Goal: Answer question/provide support

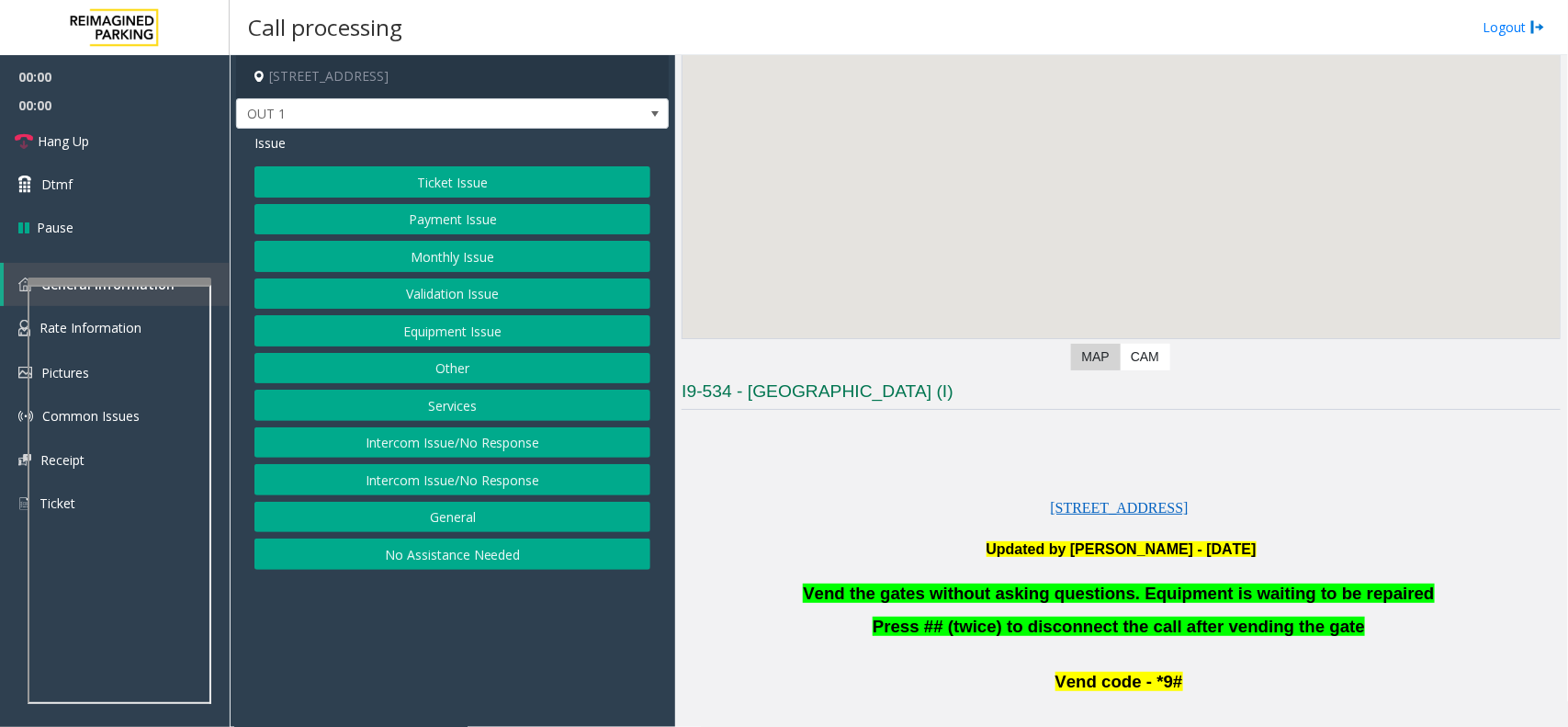
scroll to position [345, 0]
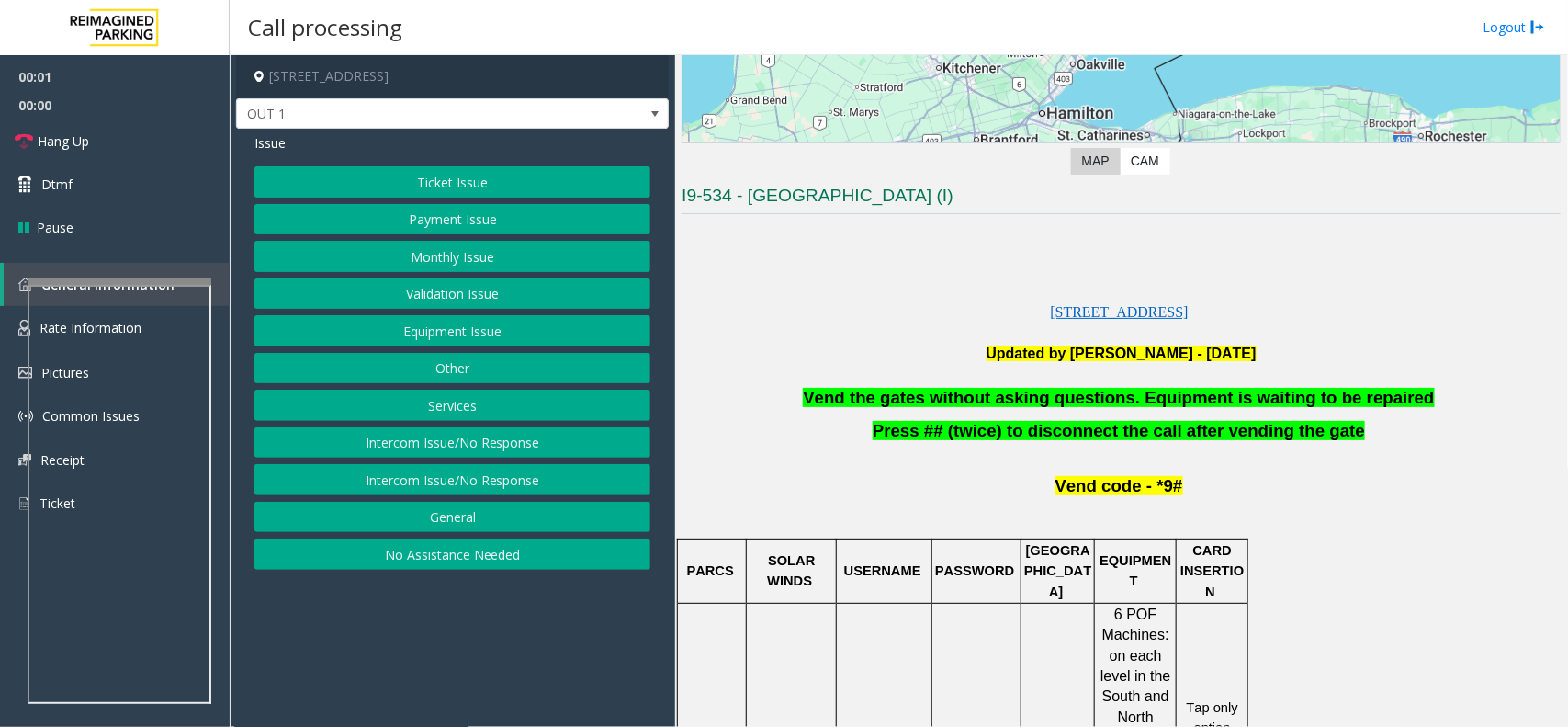
click at [1016, 402] on span "Vend the gates without asking questions. Equipment is waiting to be repaired" at bounding box center [1118, 397] width 631 height 19
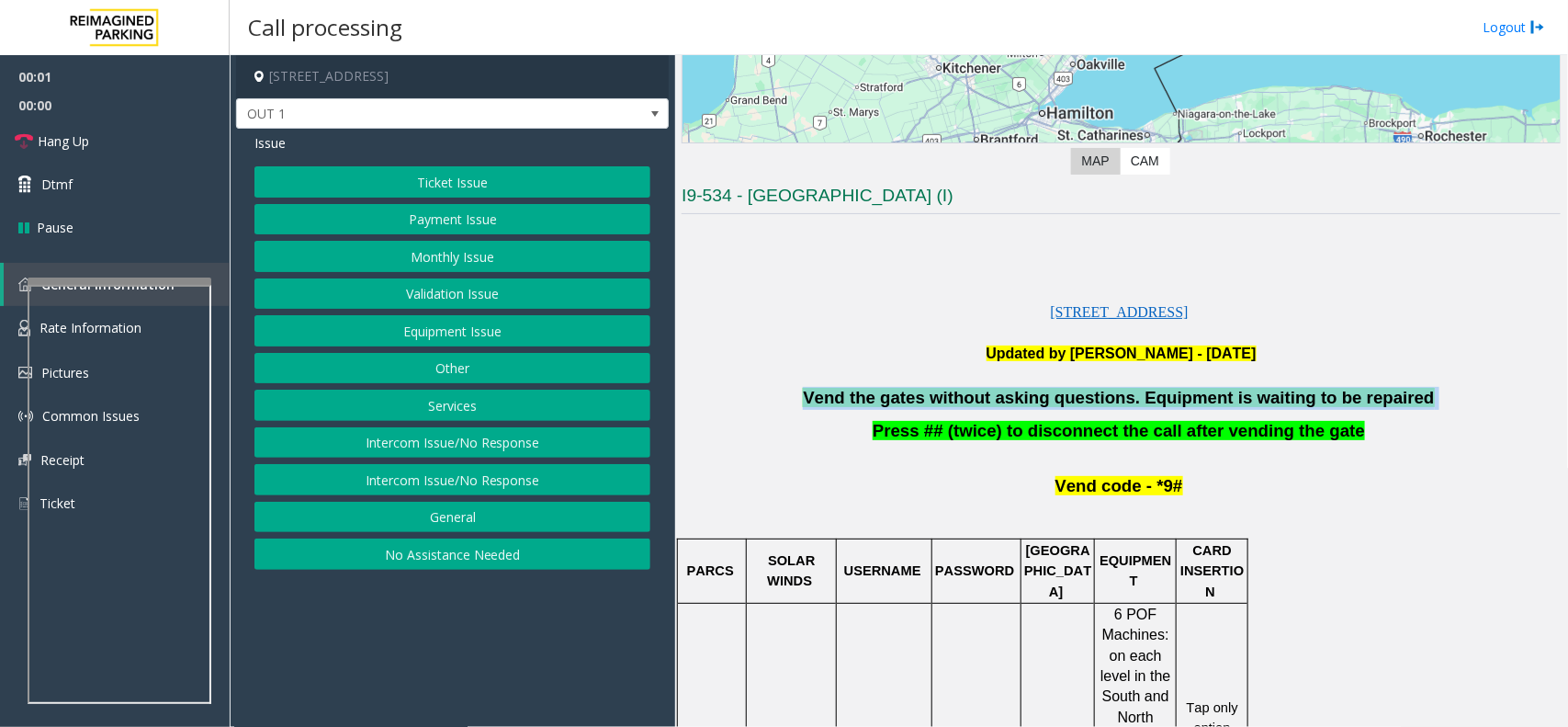
click at [1016, 402] on span "Vend the gates without asking questions. Equipment is waiting to be repaired" at bounding box center [1118, 397] width 631 height 19
copy p "Vend the gates without asking questions. Equipment is waiting to be repaired"
click at [500, 338] on button "Equipment Issue" at bounding box center [453, 331] width 396 height 31
click at [500, 338] on button "Gate / Door Won't Open" at bounding box center [453, 331] width 396 height 31
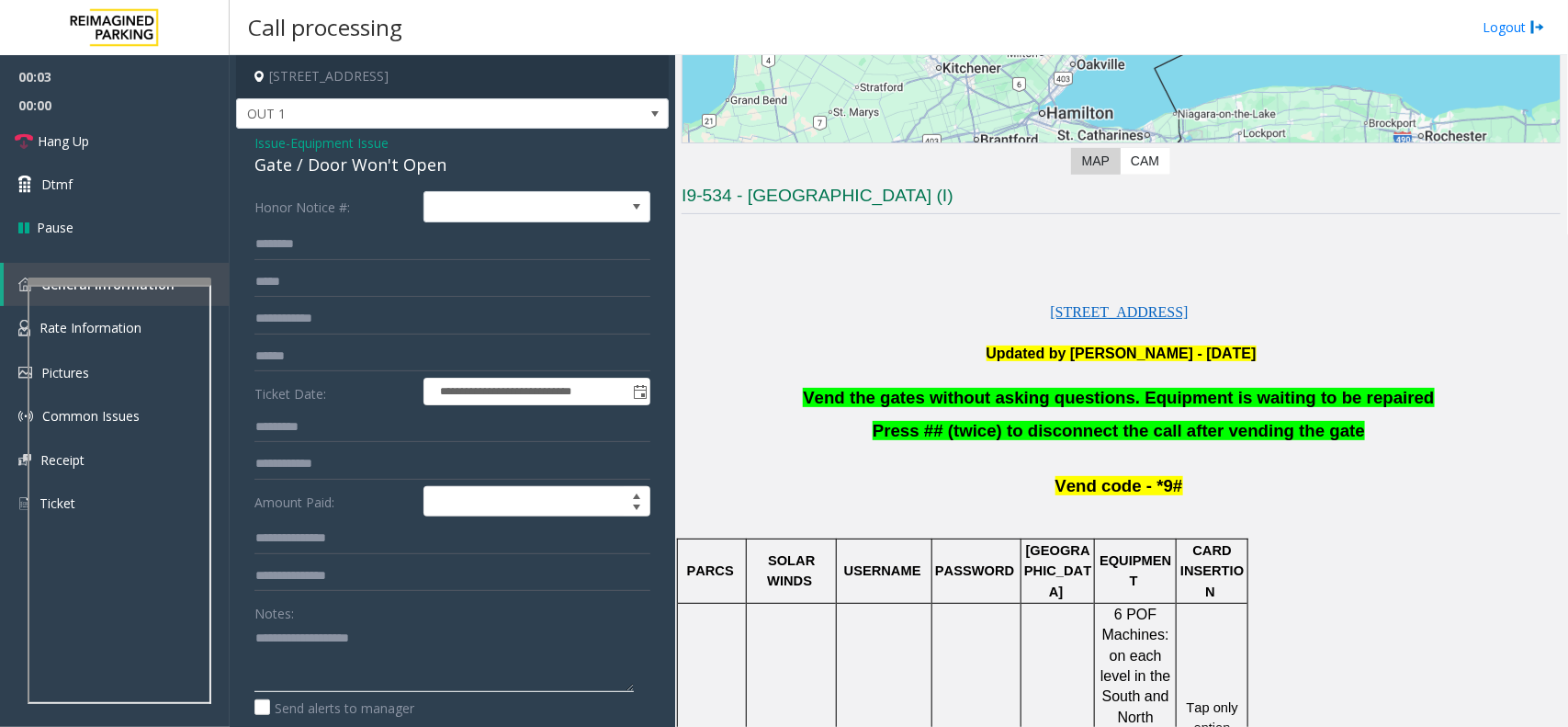
click at [360, 654] on textarea at bounding box center [444, 657] width 379 height 69
paste textarea "**********"
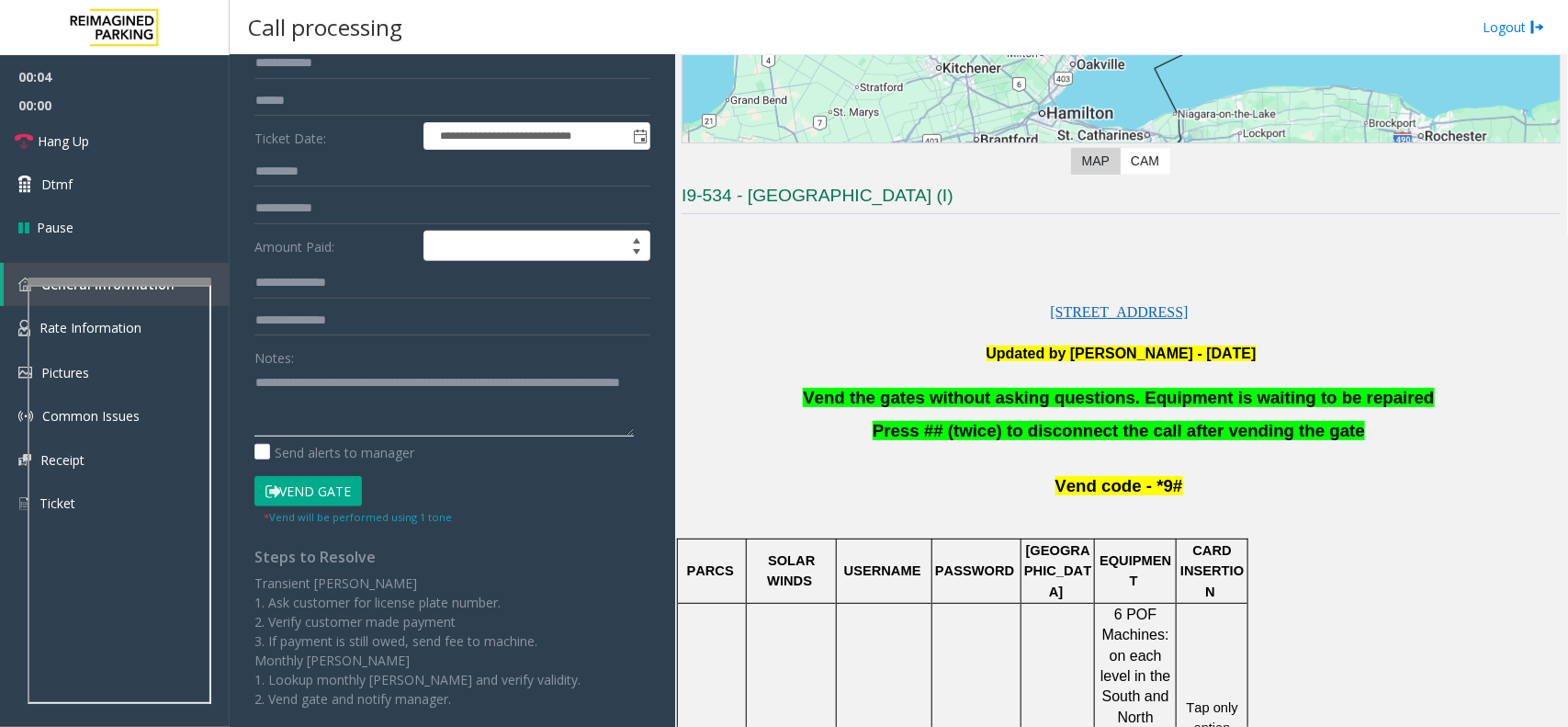
type textarea "**********"
click at [356, 493] on button "Vend Gate" at bounding box center [308, 491] width 107 height 31
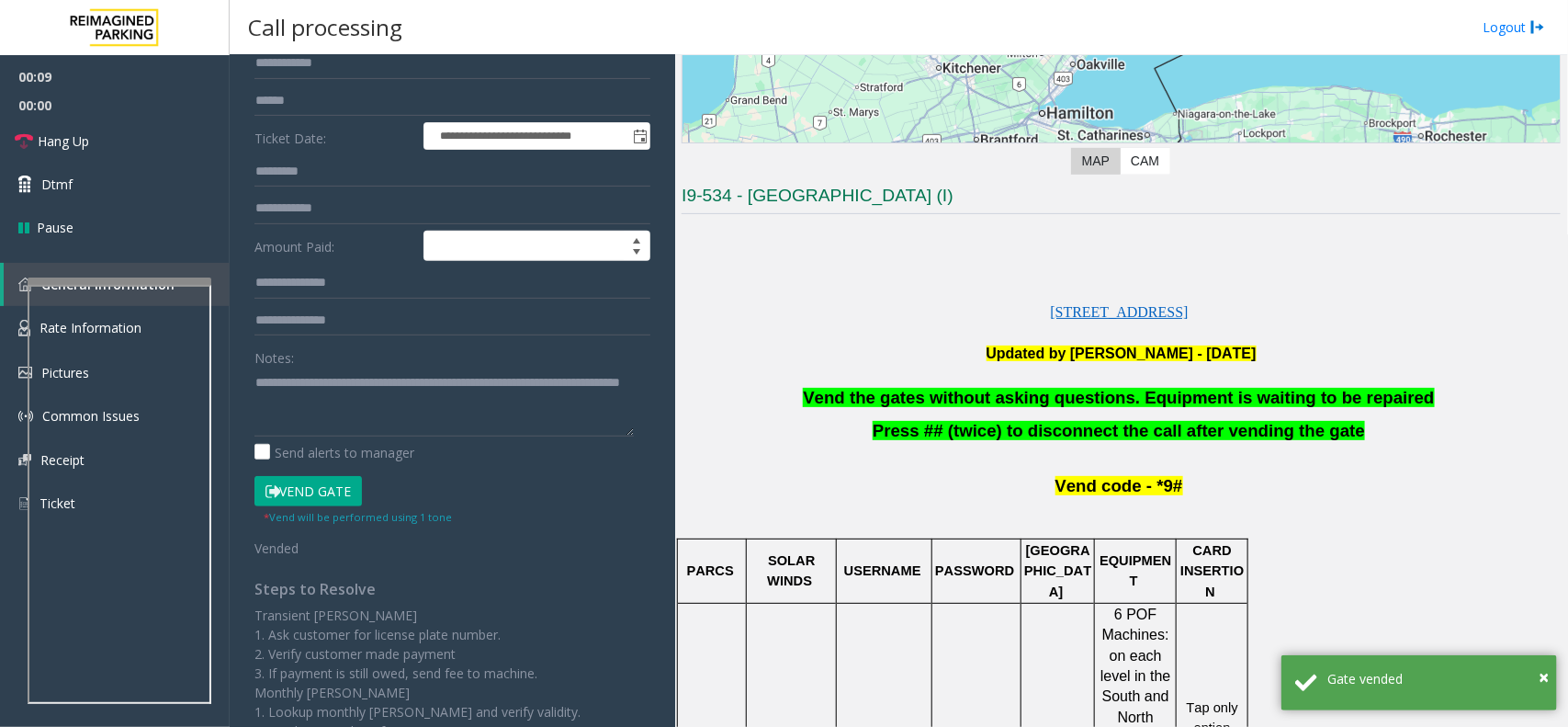
scroll to position [0, 0]
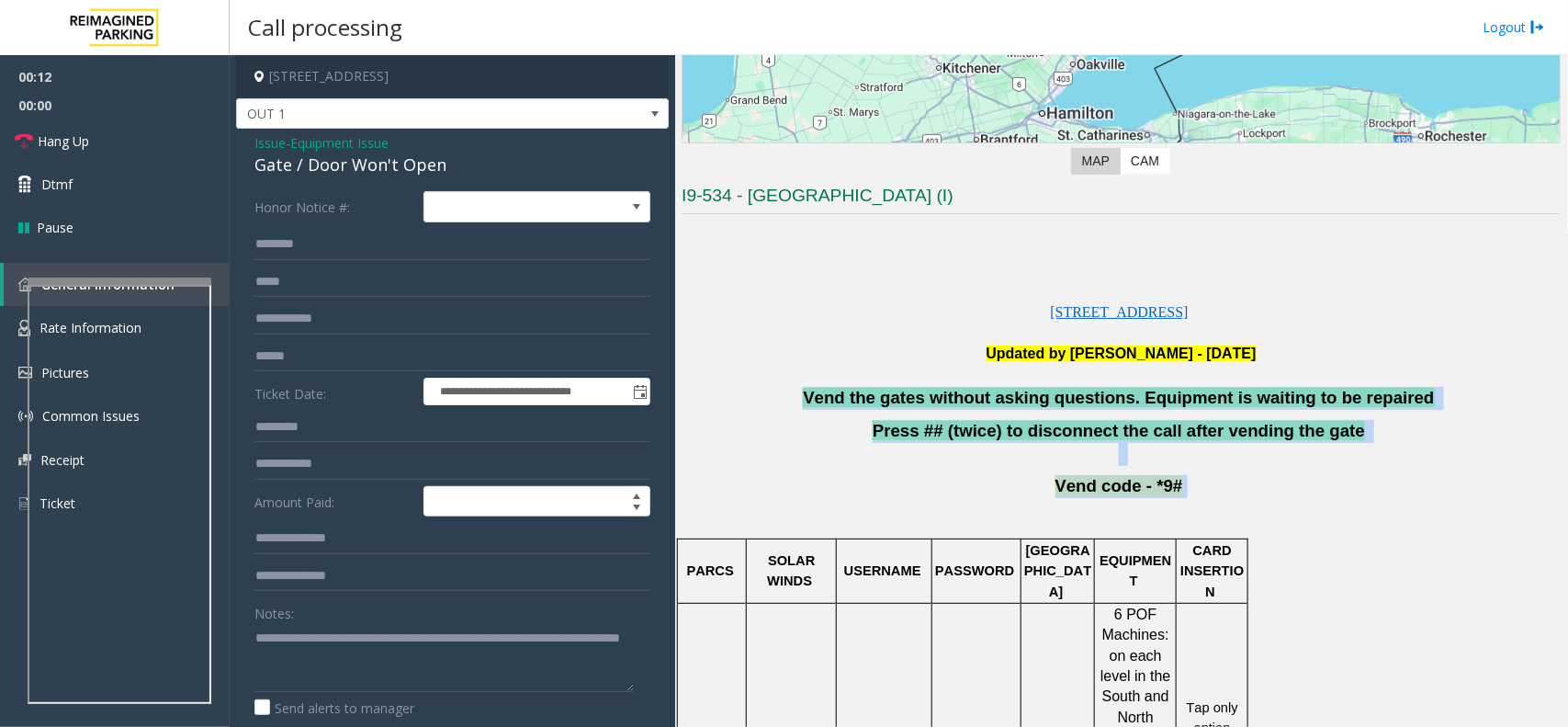
drag, startPoint x: 814, startPoint y: 389, endPoint x: 1259, endPoint y: 470, distance: 452.3
drag, startPoint x: 1351, startPoint y: 452, endPoint x: 906, endPoint y: 373, distance: 452.0
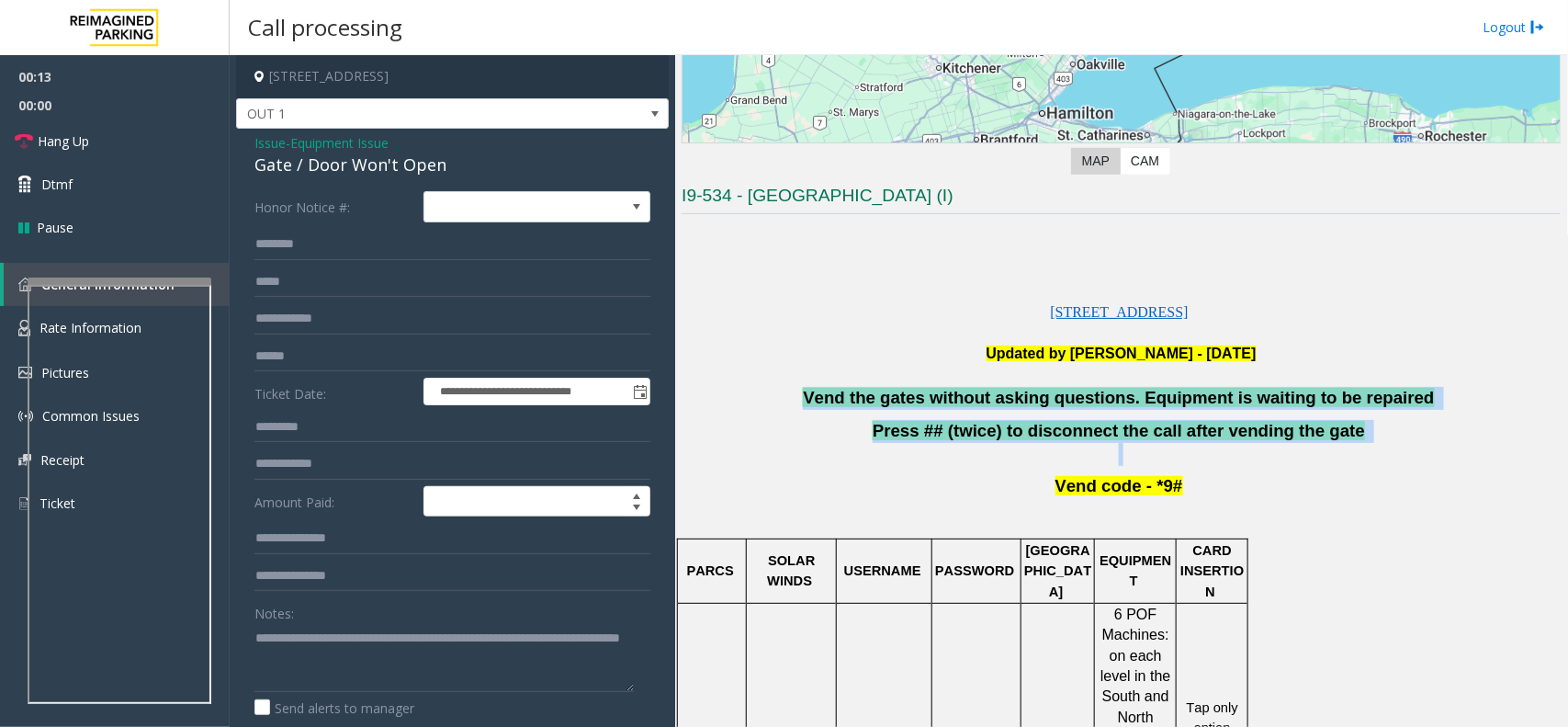
click at [874, 371] on p at bounding box center [1121, 376] width 879 height 23
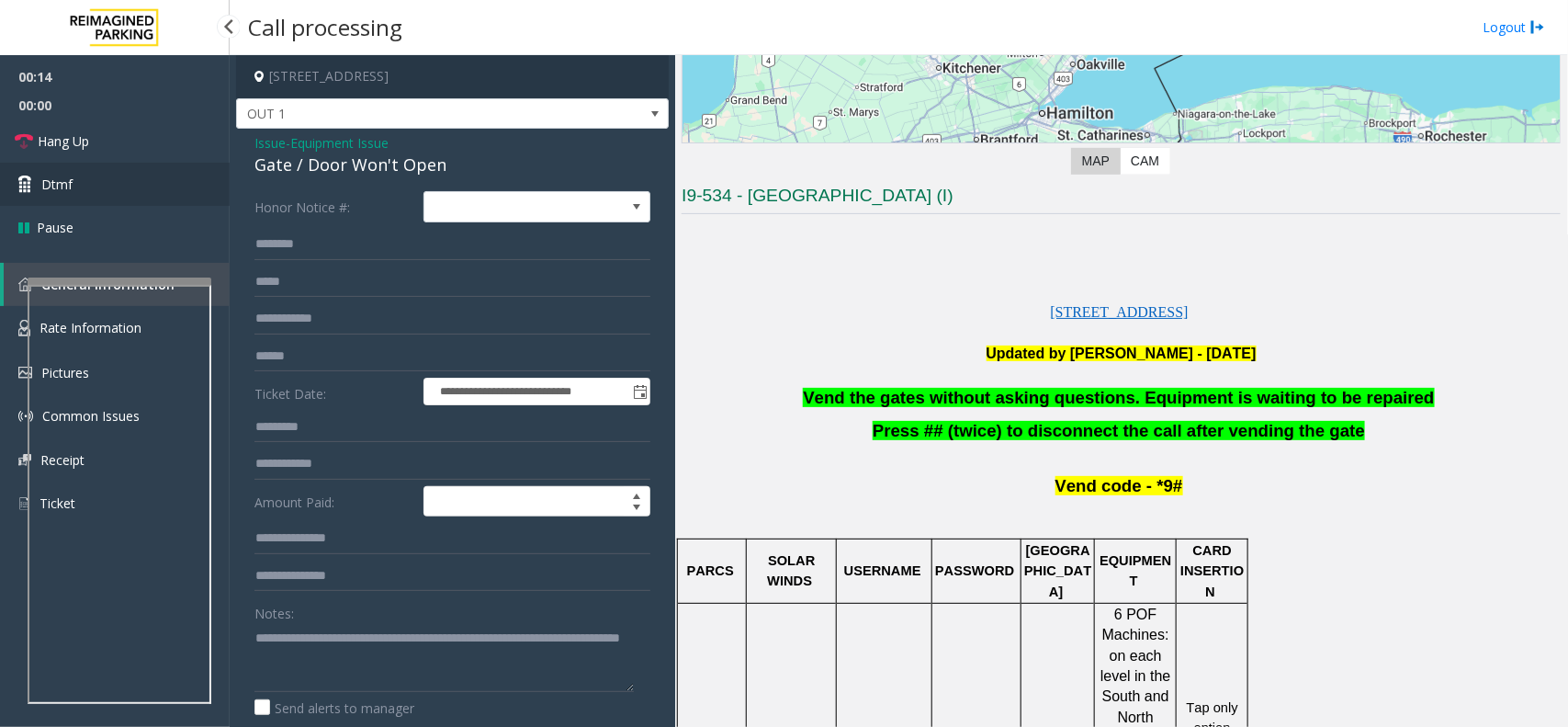
click at [167, 203] on link "Dtmf" at bounding box center [115, 185] width 229 height 44
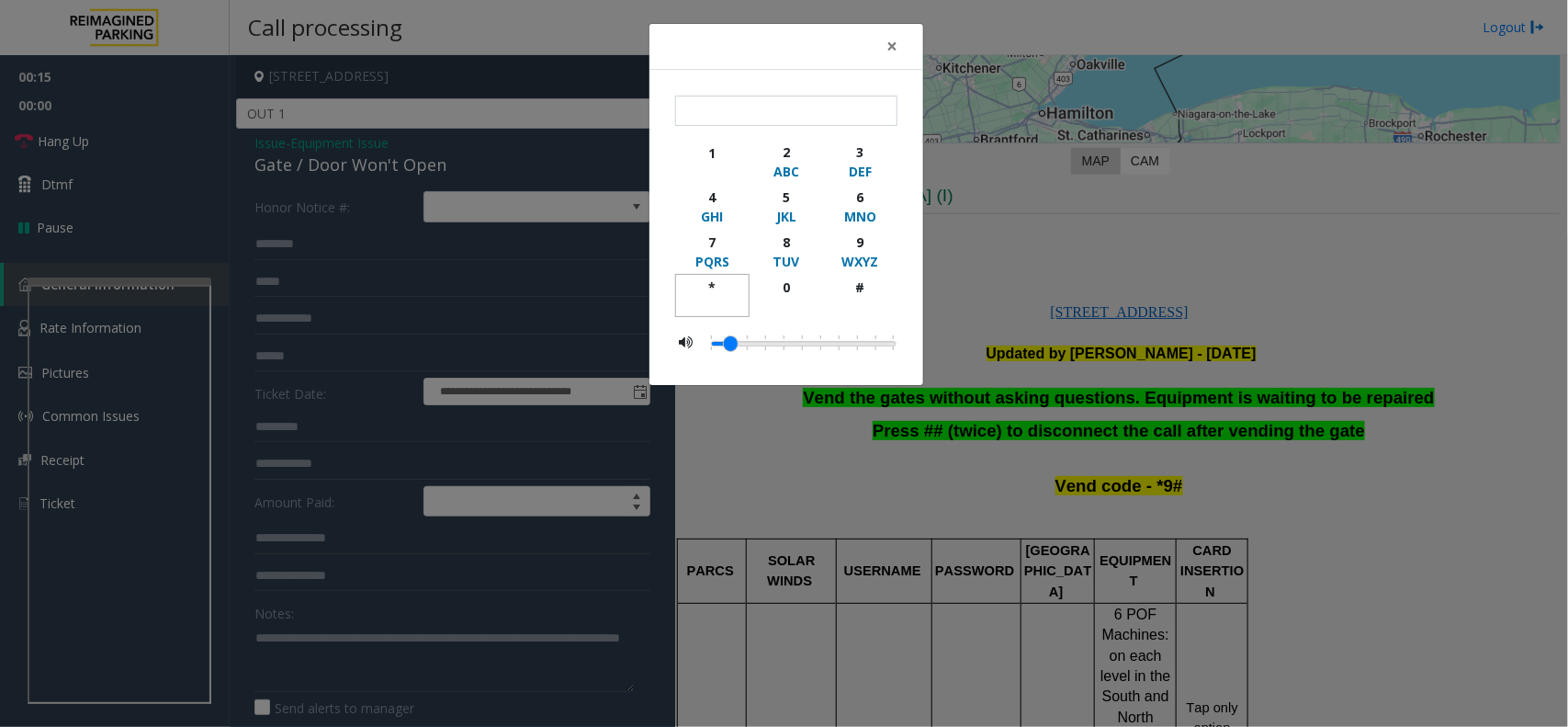
click at [712, 281] on div "*" at bounding box center [712, 287] width 50 height 19
click at [871, 240] on div "9" at bounding box center [859, 242] width 50 height 19
click at [873, 295] on div "#" at bounding box center [859, 287] width 50 height 19
type input "***"
click at [892, 55] on span "×" at bounding box center [892, 45] width 11 height 26
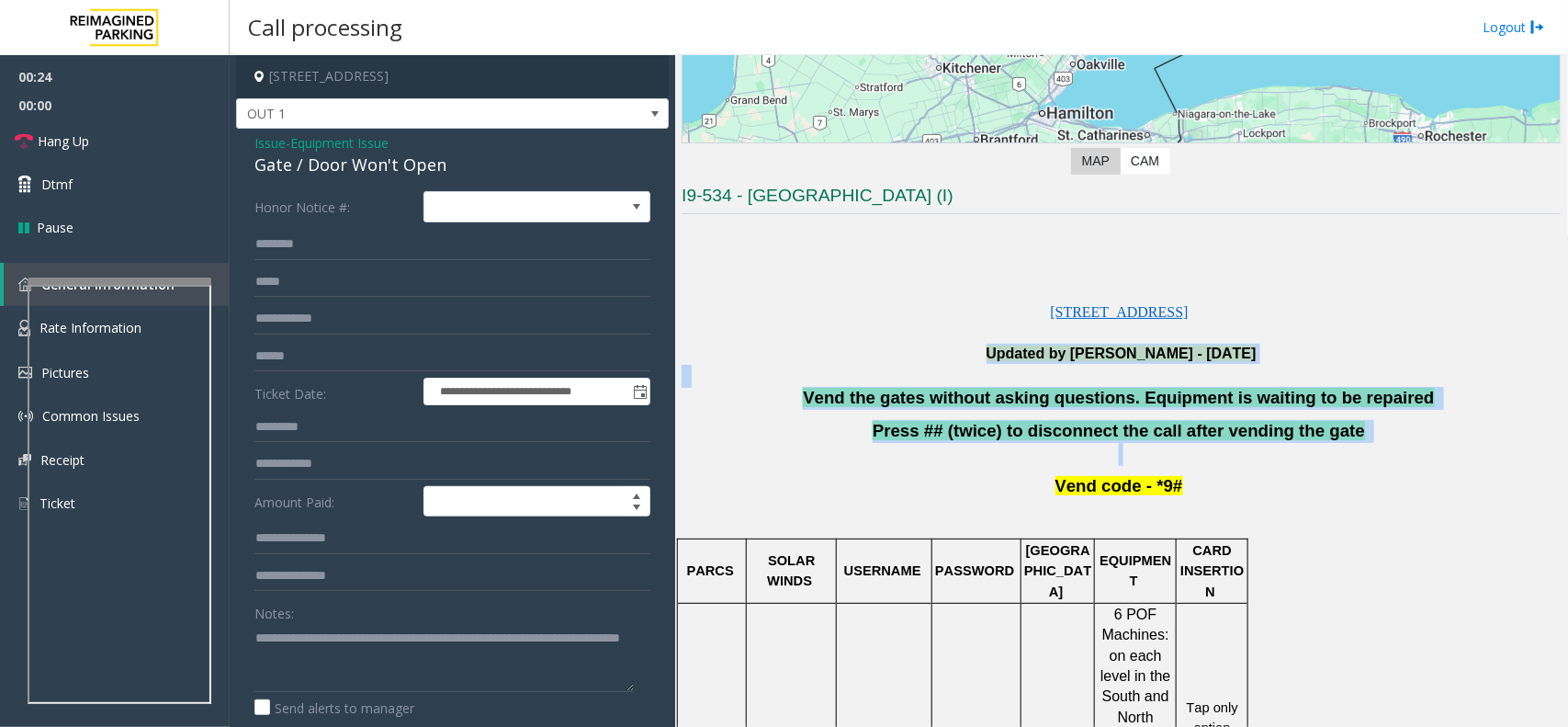
drag, startPoint x: 800, startPoint y: 354, endPoint x: 1293, endPoint y: 458, distance: 503.9
click at [1293, 458] on p "Press ## (twice) to disconnect the call after vending the gate" at bounding box center [1121, 443] width 879 height 45
drag, startPoint x: 1324, startPoint y: 458, endPoint x: 764, endPoint y: 366, distance: 567.5
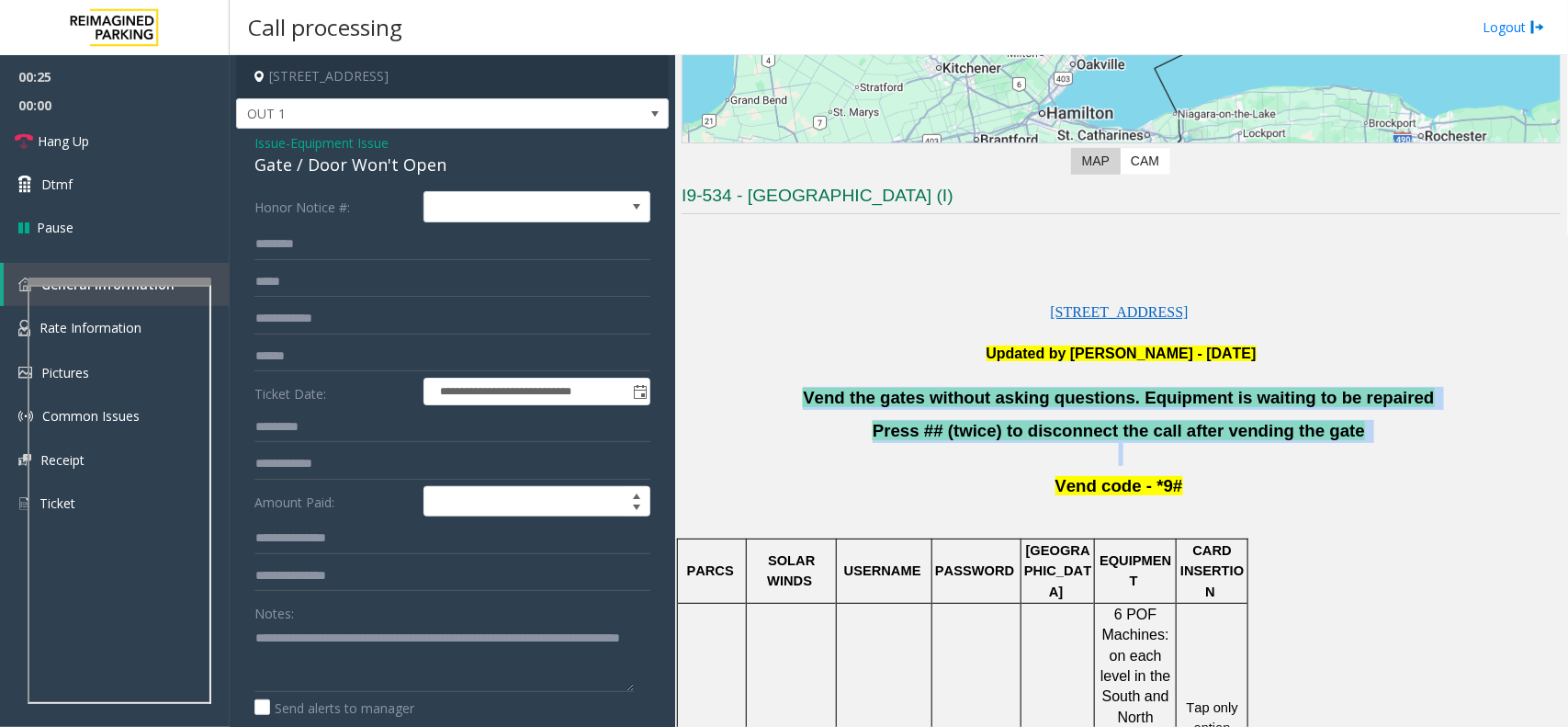
click at [764, 366] on p at bounding box center [1121, 376] width 879 height 23
drag, startPoint x: 764, startPoint y: 366, endPoint x: 1277, endPoint y: 521, distance: 535.9
click at [1288, 521] on p at bounding box center [1121, 518] width 879 height 20
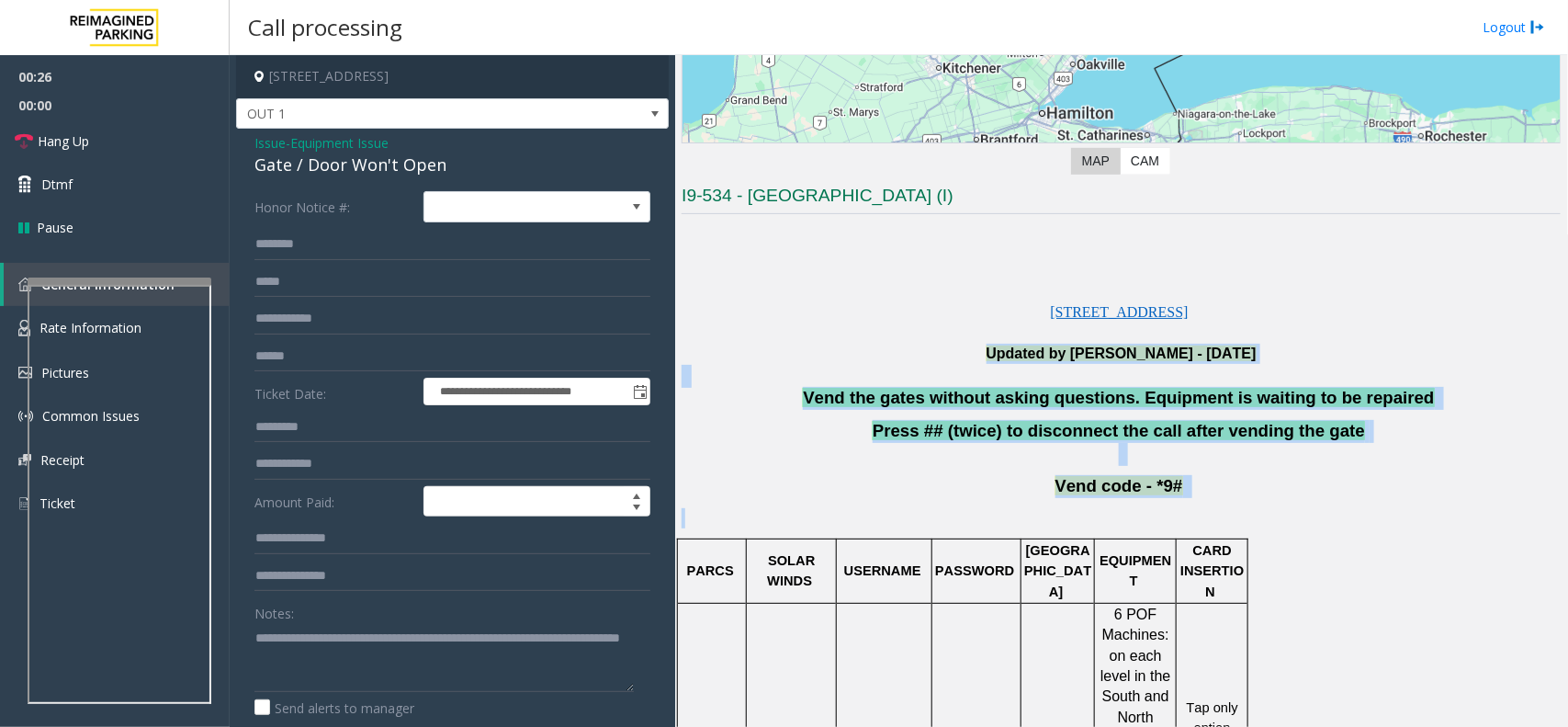
drag, startPoint x: 1288, startPoint y: 521, endPoint x: 861, endPoint y: 350, distance: 460.0
click at [796, 349] on p "Updated by [PERSON_NAME] - [DATE]" at bounding box center [1121, 354] width 879 height 20
drag, startPoint x: 811, startPoint y: 350, endPoint x: 1523, endPoint y: 575, distance: 746.7
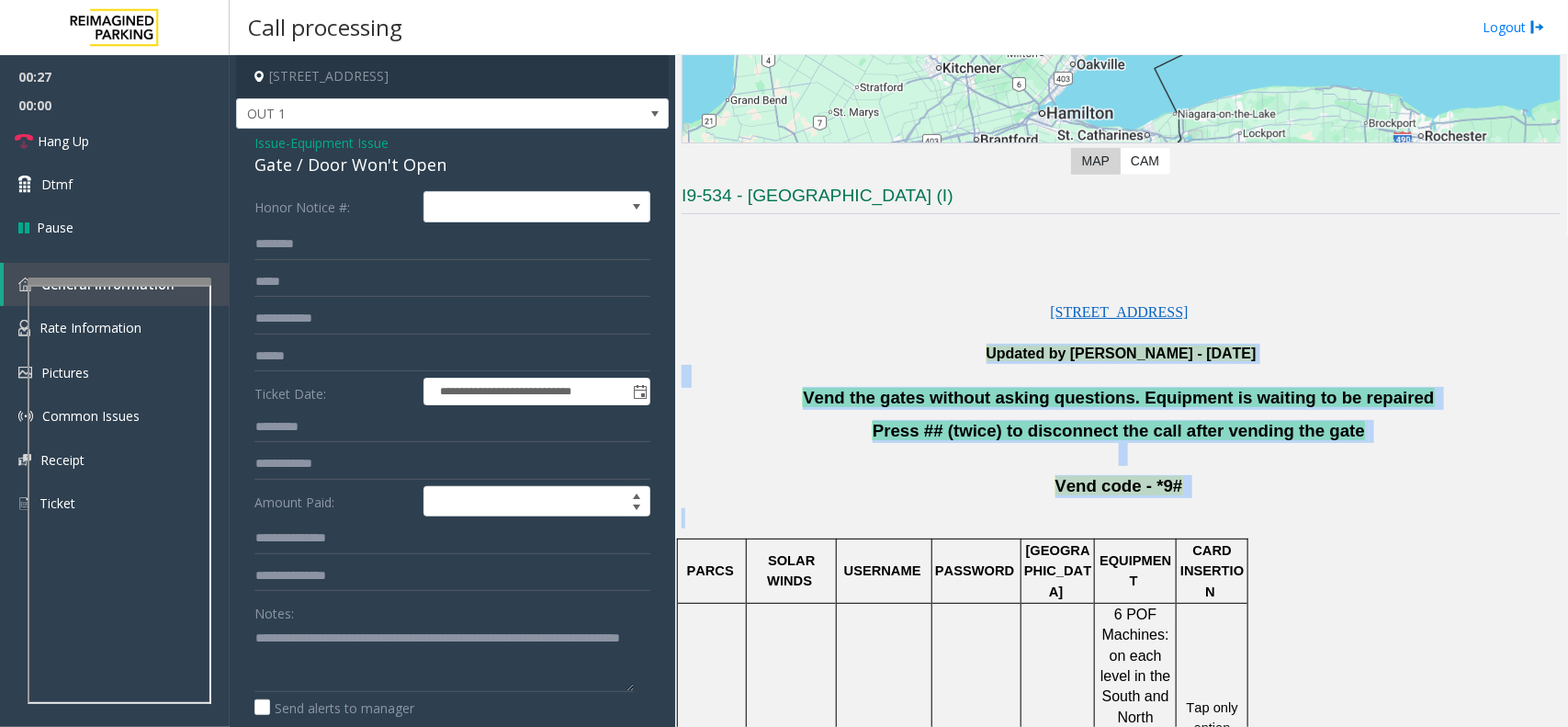
click at [1364, 522] on p at bounding box center [1121, 518] width 879 height 20
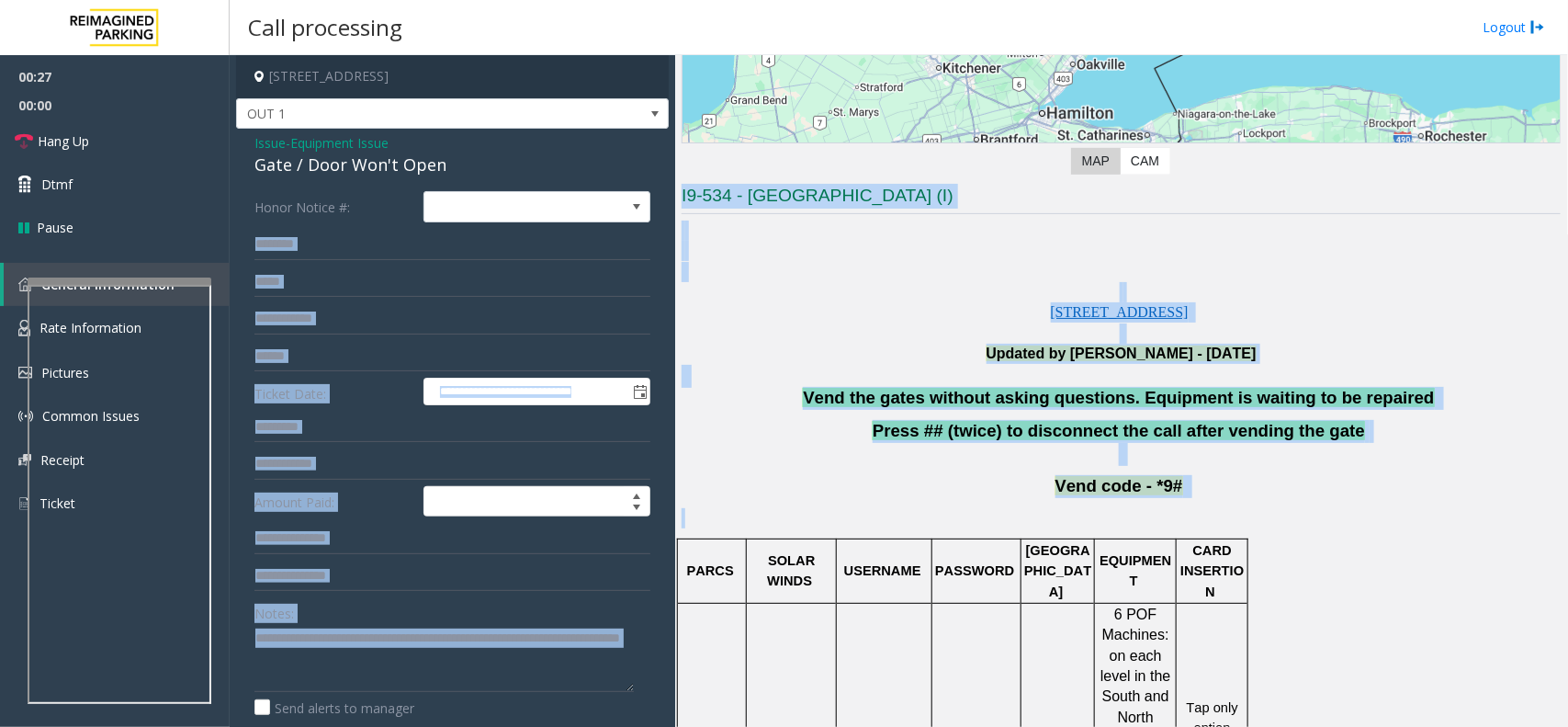
drag, startPoint x: 1364, startPoint y: 522, endPoint x: 672, endPoint y: 327, distance: 718.9
click at [672, 327] on div "**********" at bounding box center [898, 391] width 1338 height 672
click at [788, 341] on p at bounding box center [1121, 333] width 879 height 20
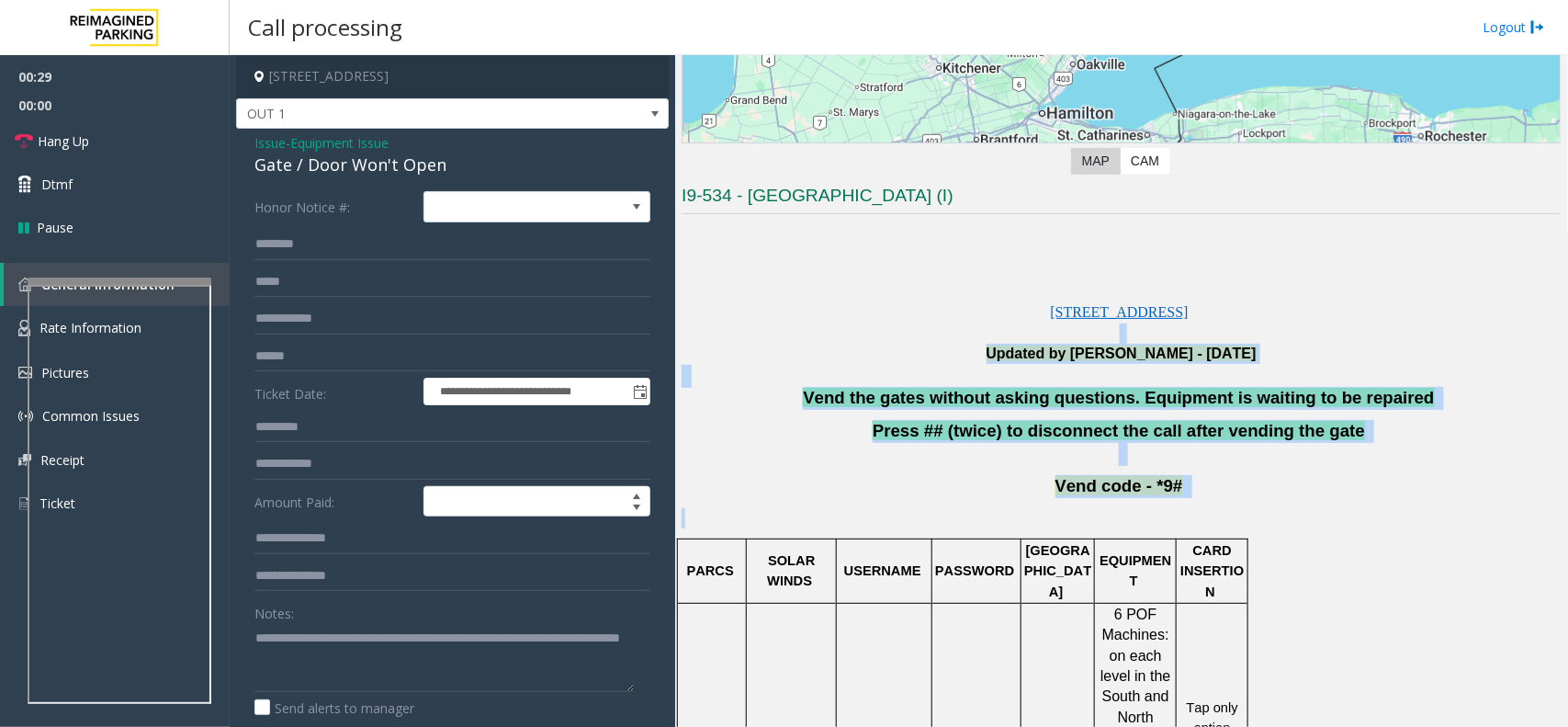
drag, startPoint x: 788, startPoint y: 341, endPoint x: 1253, endPoint y: 522, distance: 499.0
click at [1253, 522] on p at bounding box center [1121, 518] width 879 height 20
drag, startPoint x: 1253, startPoint y: 522, endPoint x: 809, endPoint y: 373, distance: 468.3
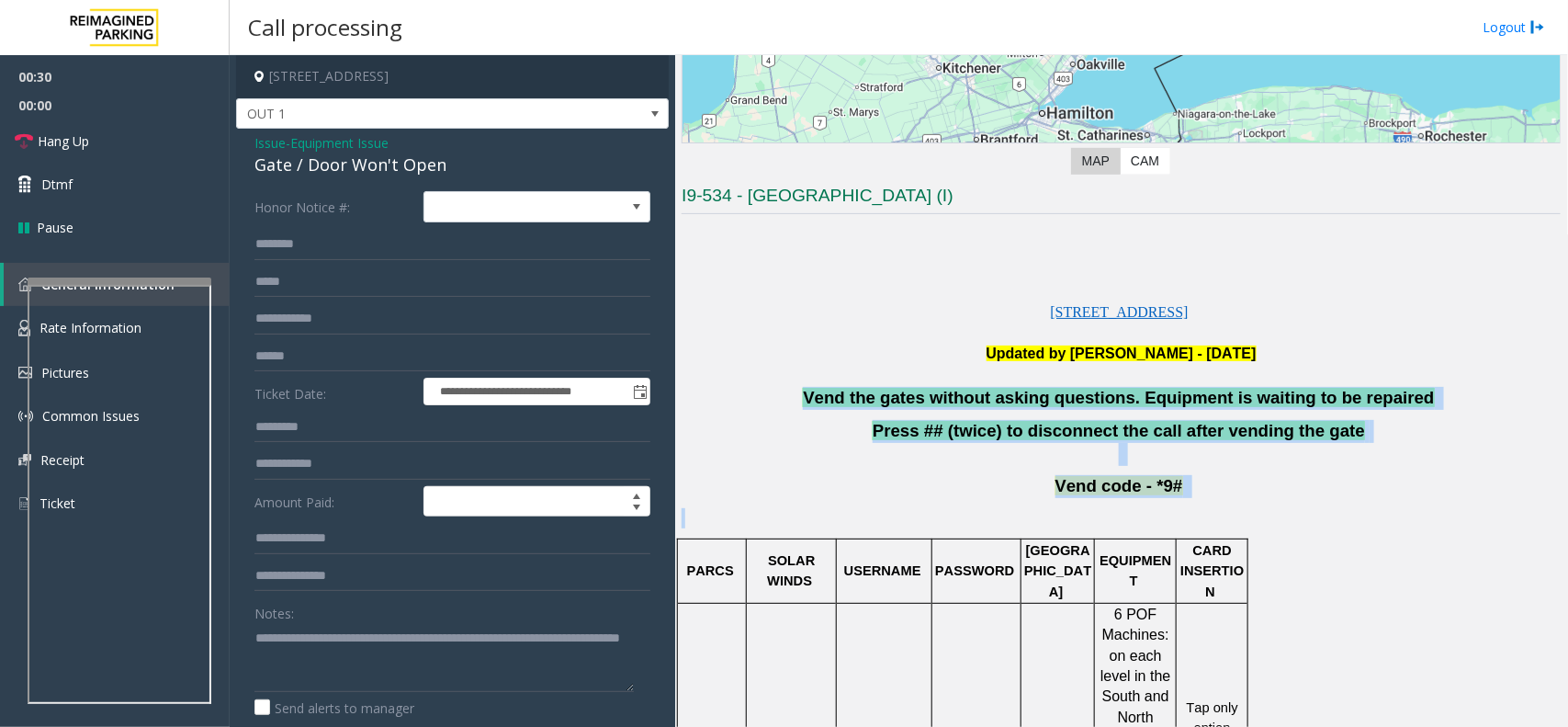
click at [809, 373] on p at bounding box center [1121, 376] width 879 height 23
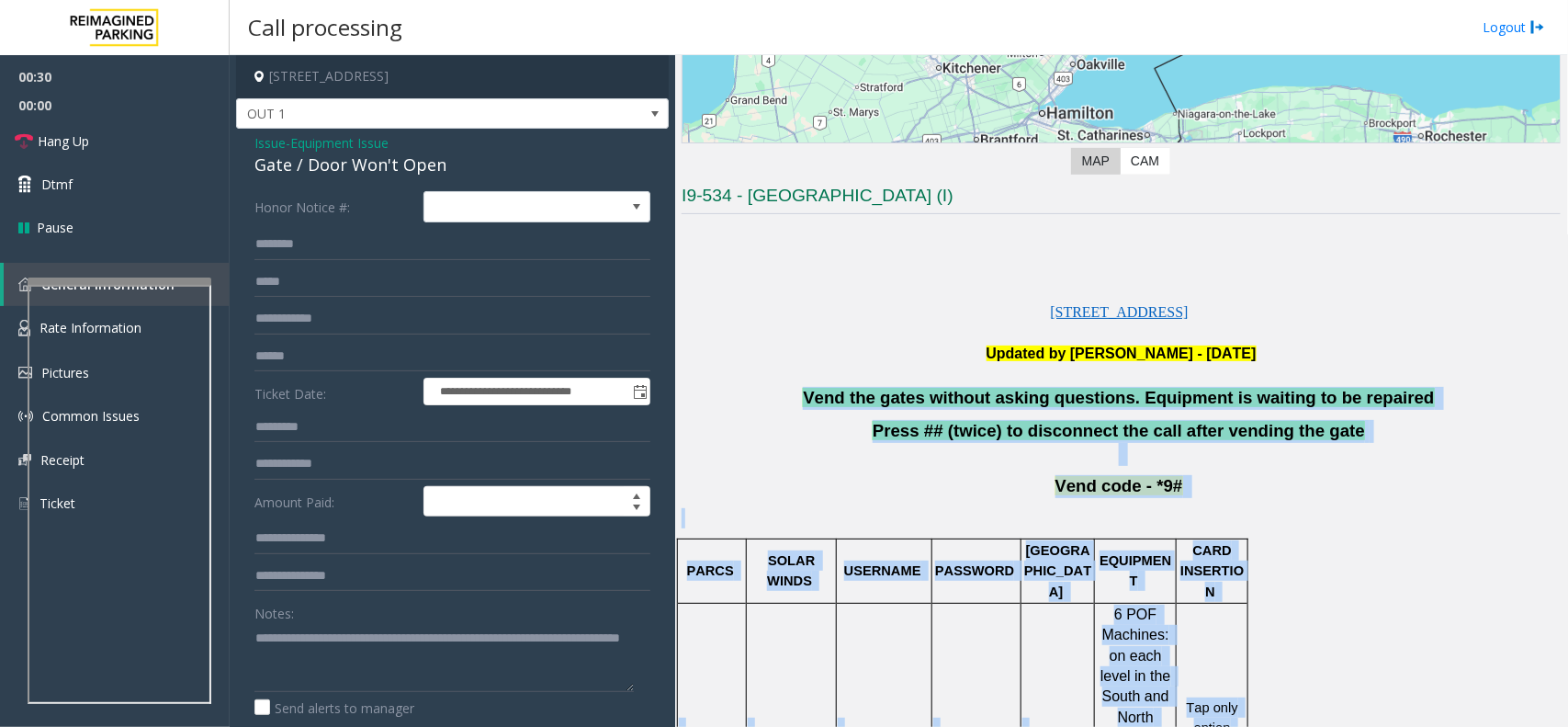
drag, startPoint x: 809, startPoint y: 373, endPoint x: 1235, endPoint y: 536, distance: 456.1
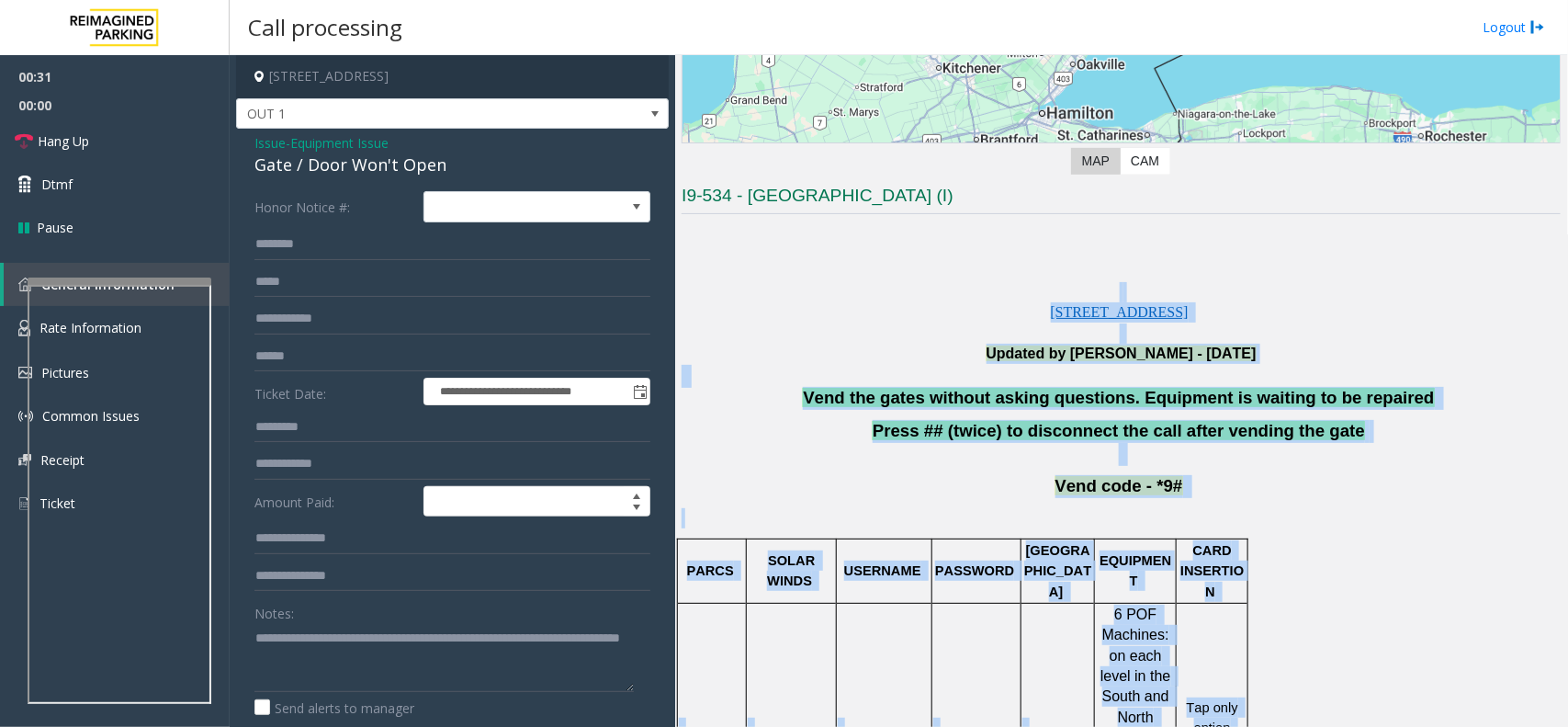
drag, startPoint x: 1235, startPoint y: 536, endPoint x: 728, endPoint y: 300, distance: 559.2
click at [797, 323] on p at bounding box center [1121, 333] width 879 height 20
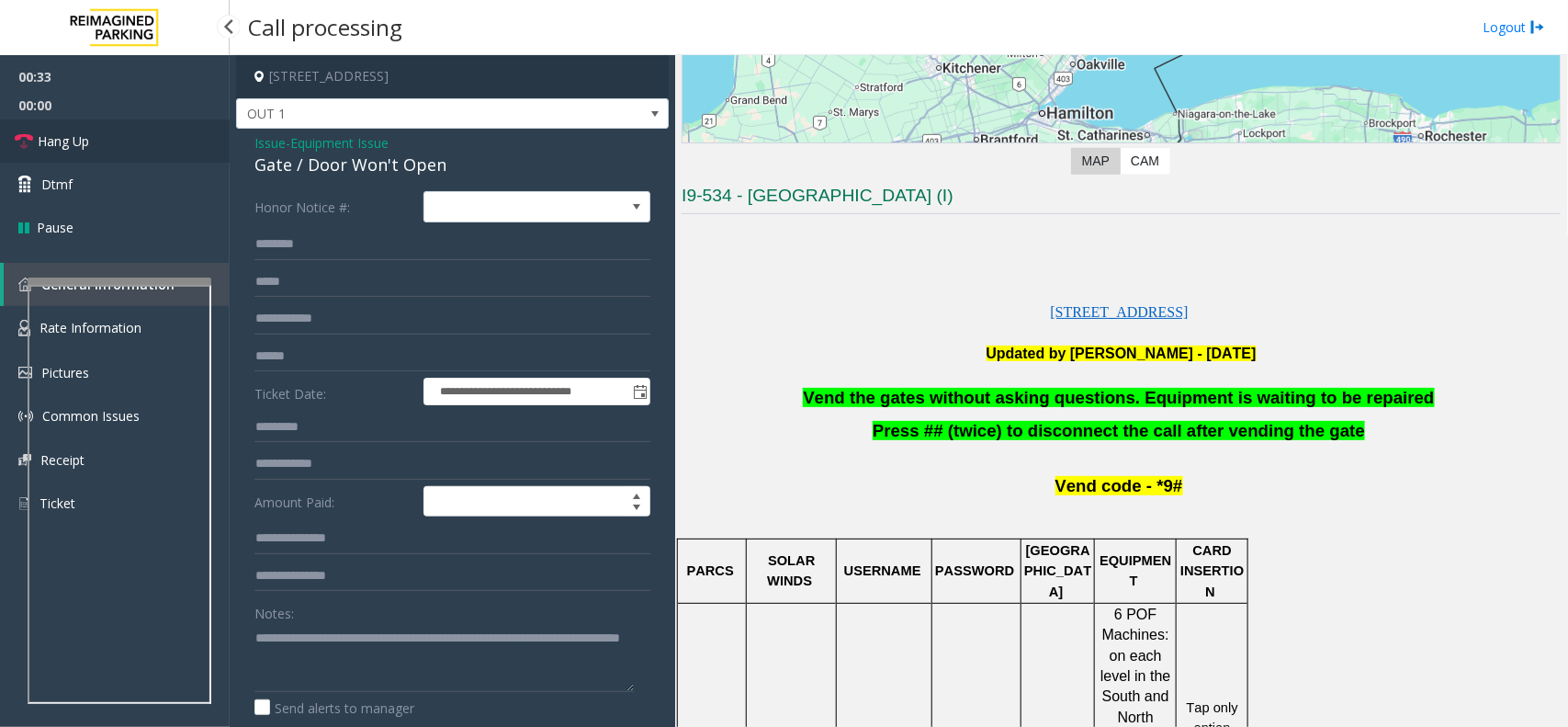
click at [153, 157] on link "Hang Up" at bounding box center [115, 141] width 229 height 44
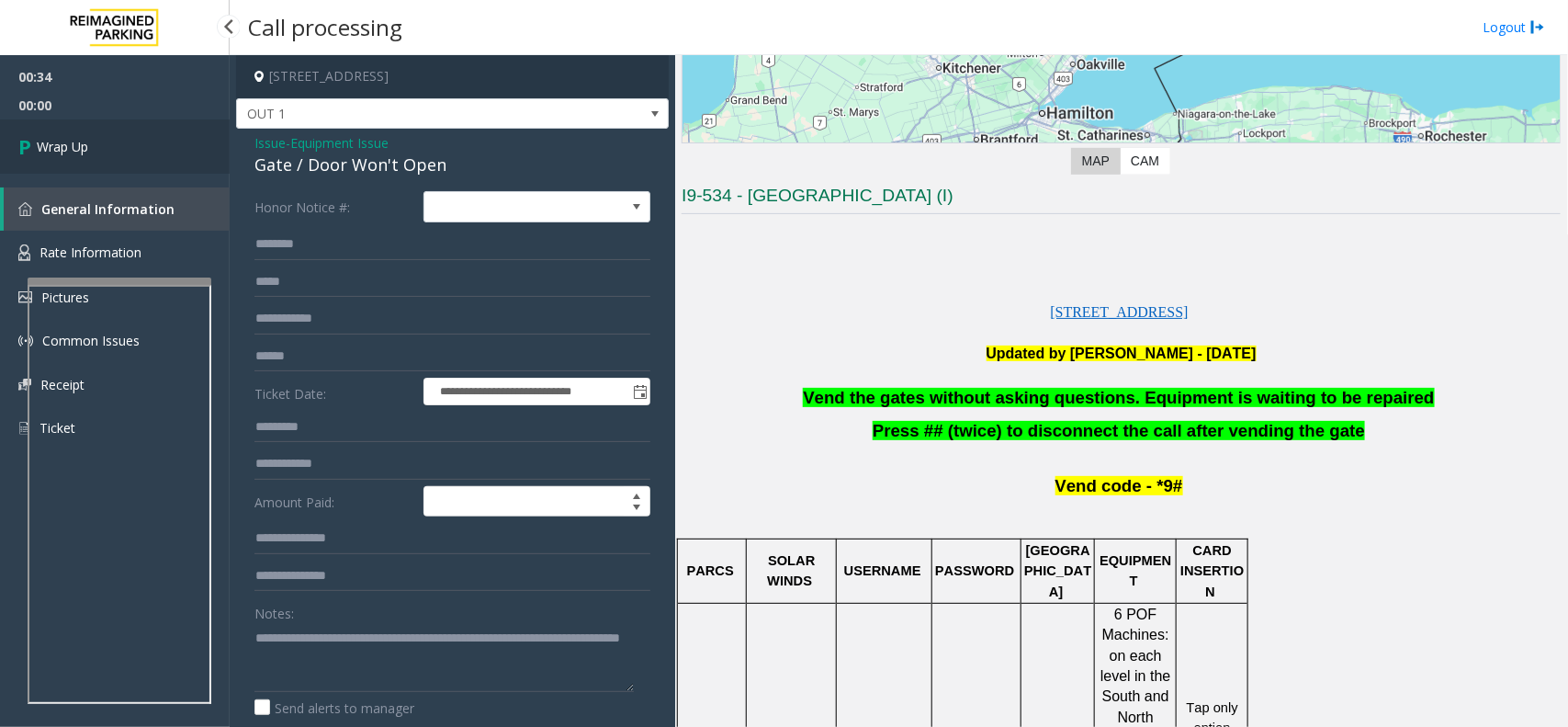
click at [153, 157] on link "Wrap Up" at bounding box center [115, 146] width 229 height 54
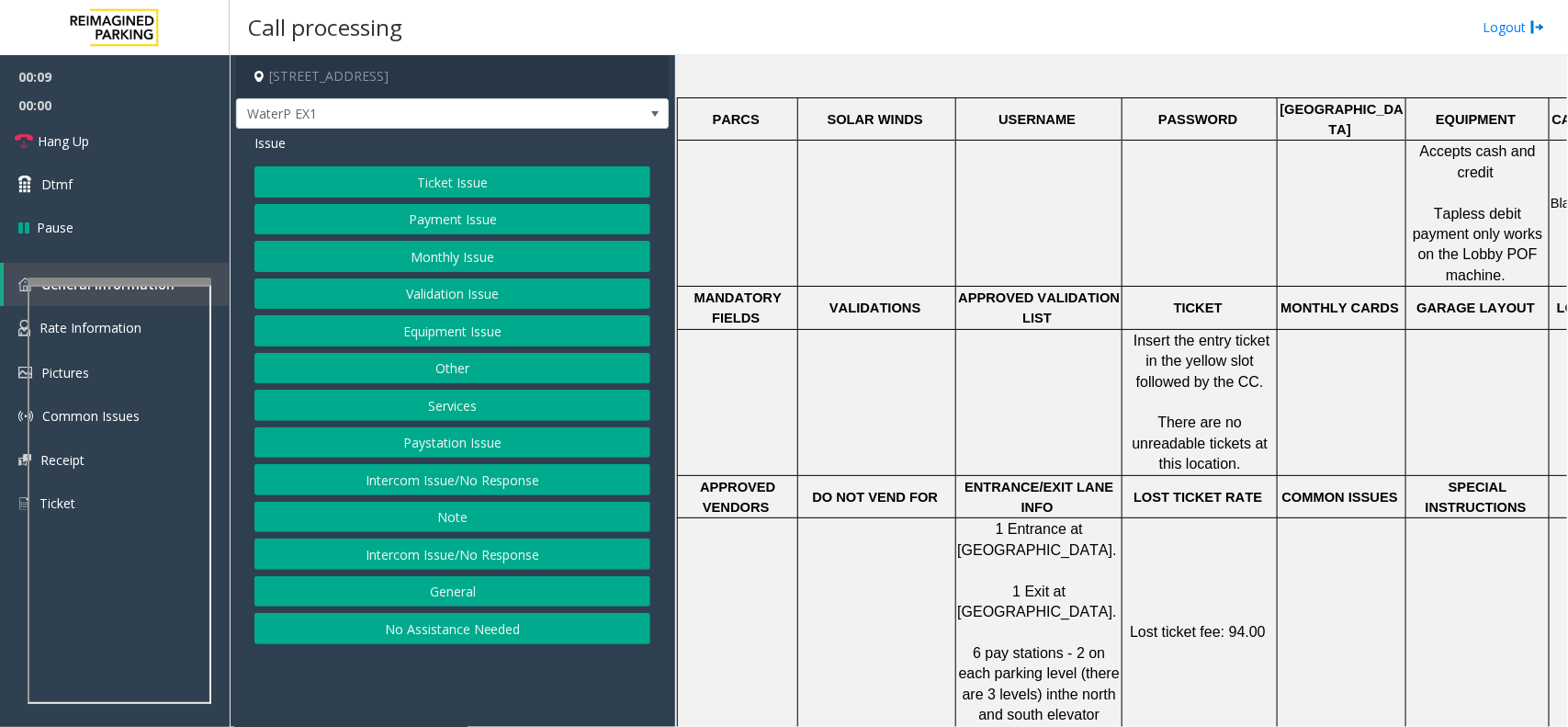
scroll to position [714, 0]
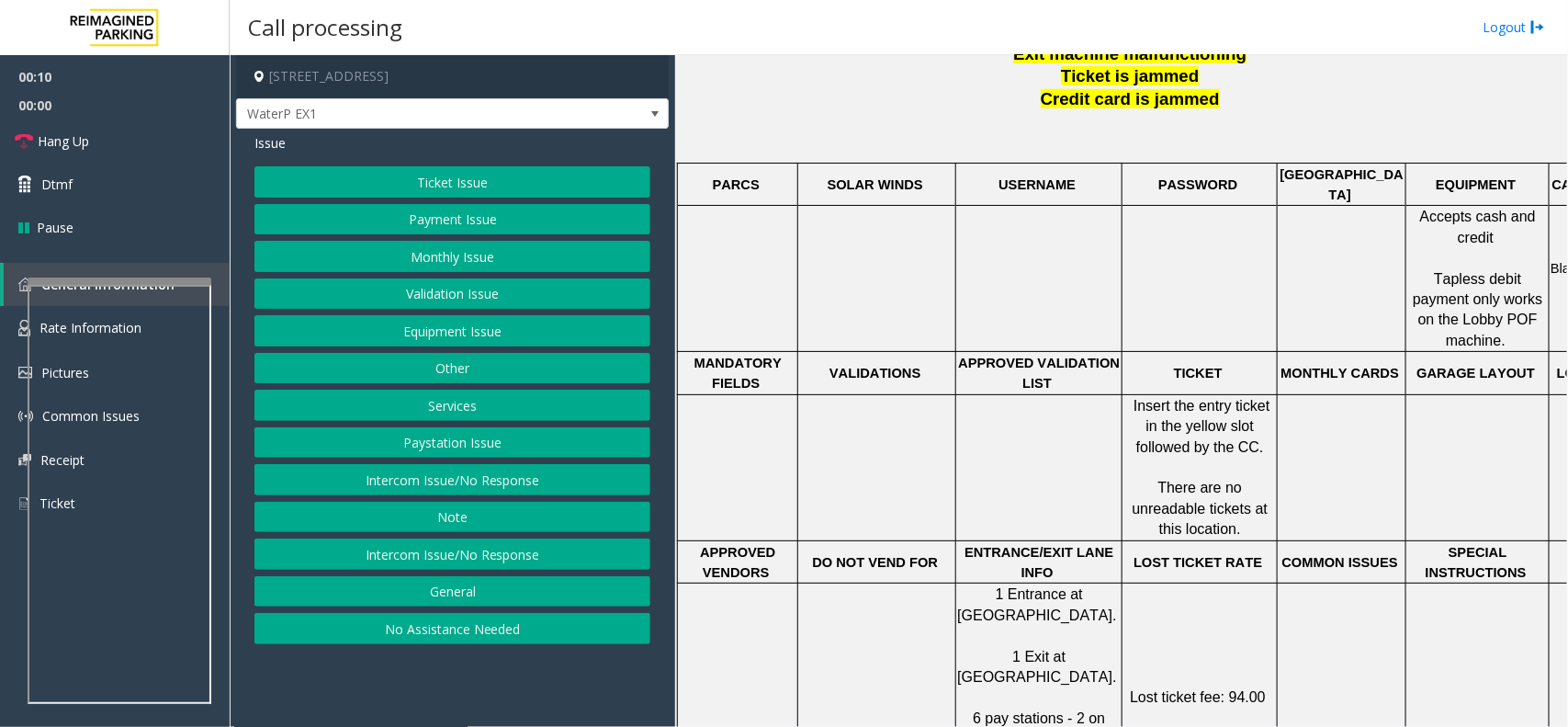
drag, startPoint x: 519, startPoint y: 482, endPoint x: 520, endPoint y: 455, distance: 27.0
click at [519, 482] on button "Intercom Issue/No Response" at bounding box center [453, 480] width 396 height 31
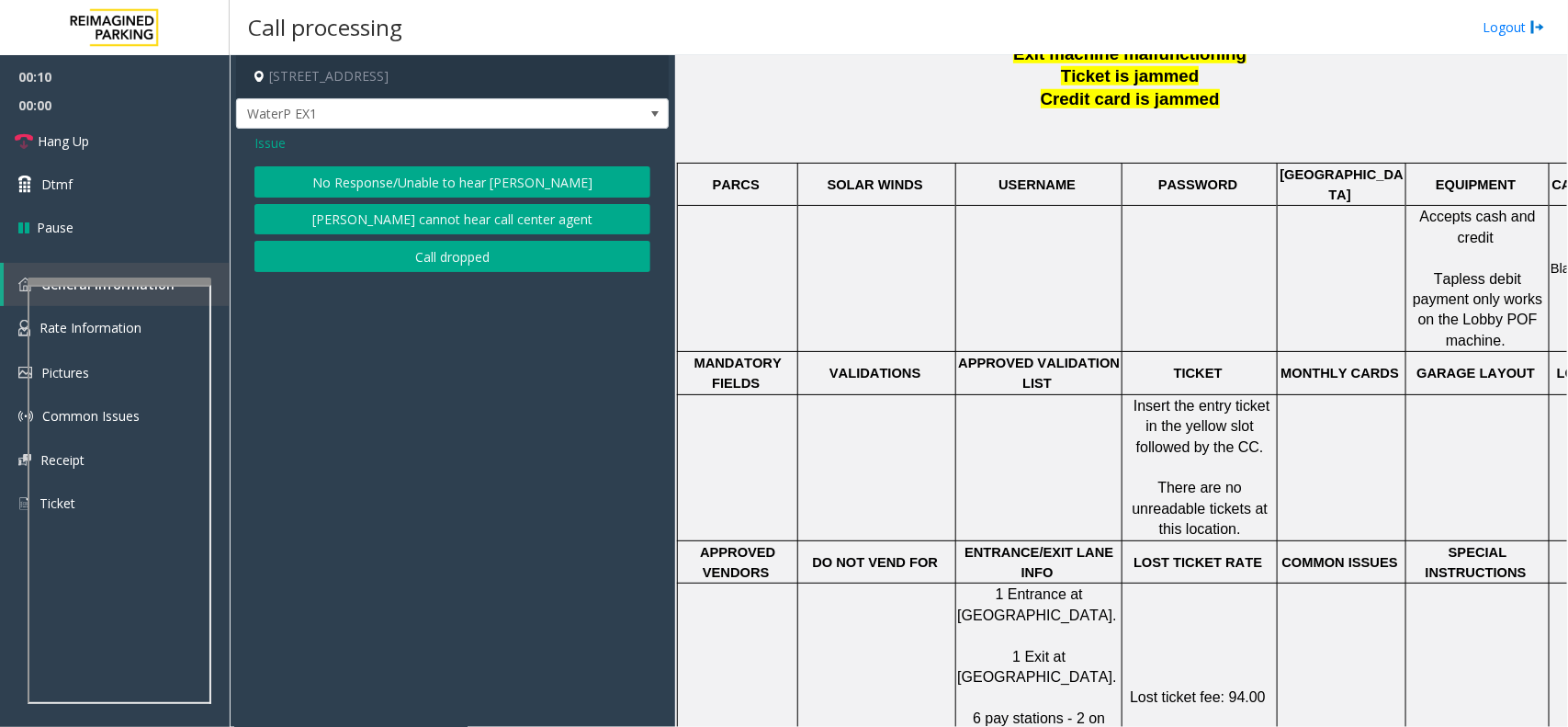
click at [470, 170] on button "No Response/Unable to hear [PERSON_NAME]" at bounding box center [453, 182] width 396 height 31
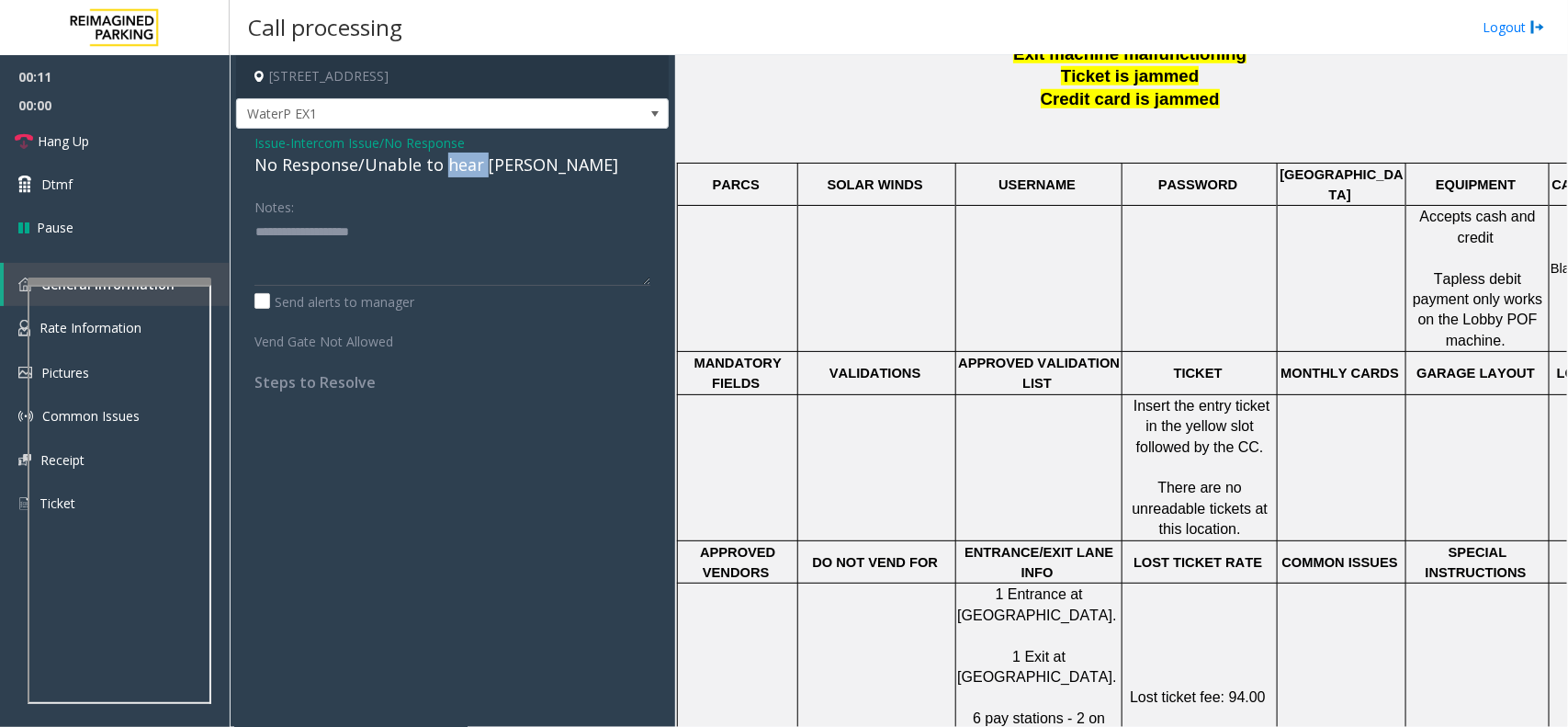
click at [470, 170] on div "No Response/Unable to hear [PERSON_NAME]" at bounding box center [453, 165] width 396 height 25
click at [539, 254] on textarea at bounding box center [453, 251] width 396 height 69
type textarea "**********"
click at [64, 136] on span "Hang Up" at bounding box center [63, 141] width 51 height 19
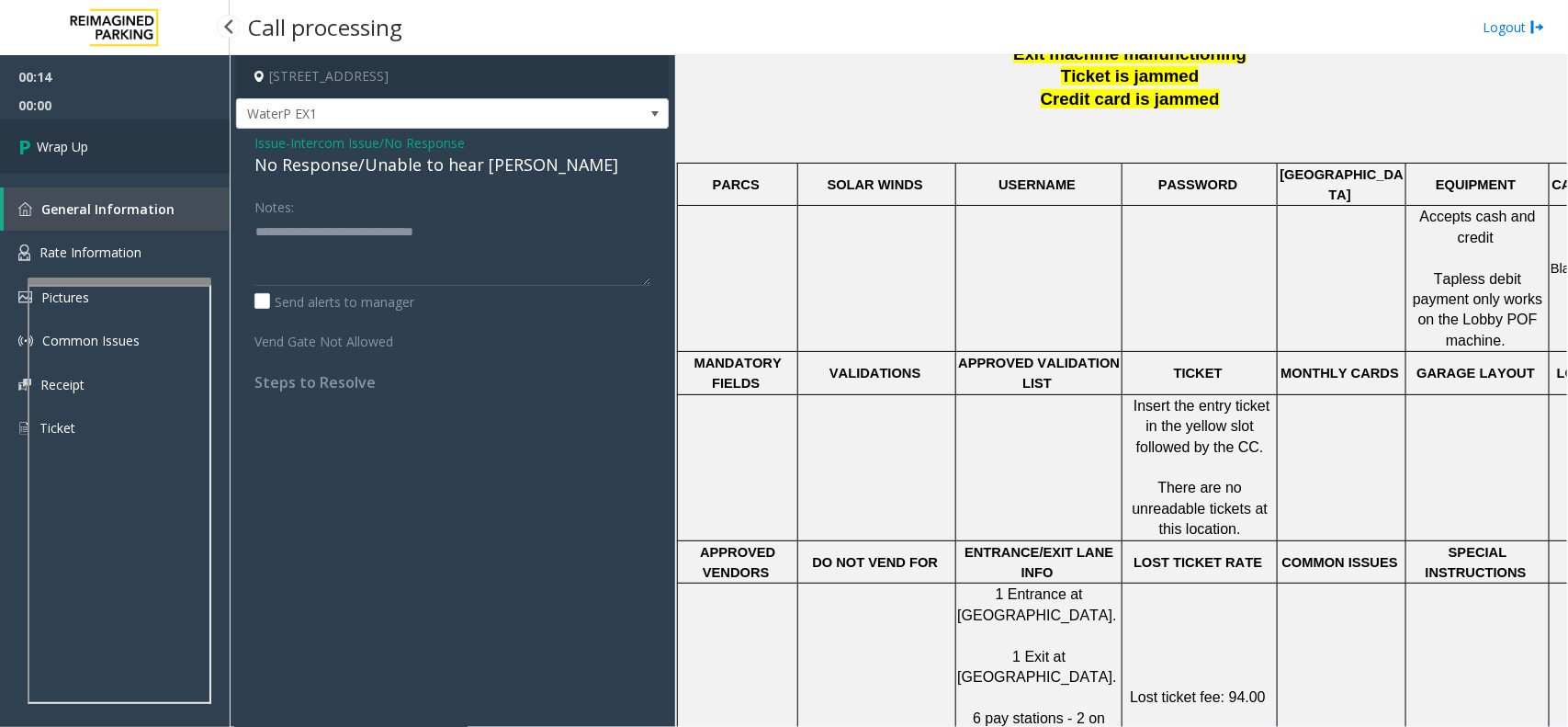
click at [64, 136] on link "Wrap Up" at bounding box center [115, 146] width 229 height 54
